Goal: Find specific page/section: Find specific page/section

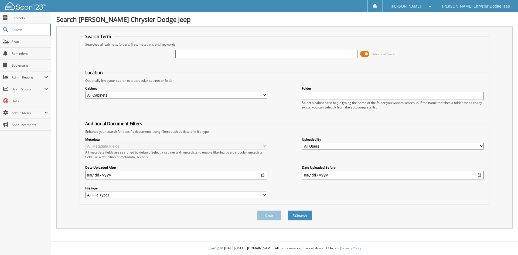
click at [221, 56] on input "text" at bounding box center [266, 54] width 182 height 8
type input "2521484"
click at [288, 210] on button "Search" at bounding box center [300, 215] width 24 height 10
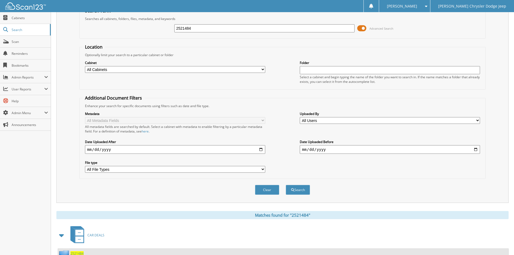
scroll to position [81, 0]
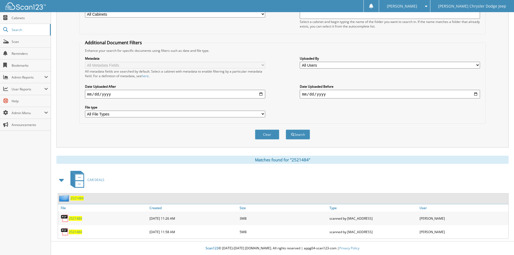
click at [79, 218] on span "2521484" at bounding box center [75, 218] width 13 height 5
click at [75, 230] on span "2521484" at bounding box center [75, 232] width 13 height 5
